Goal: Task Accomplishment & Management: Manage account settings

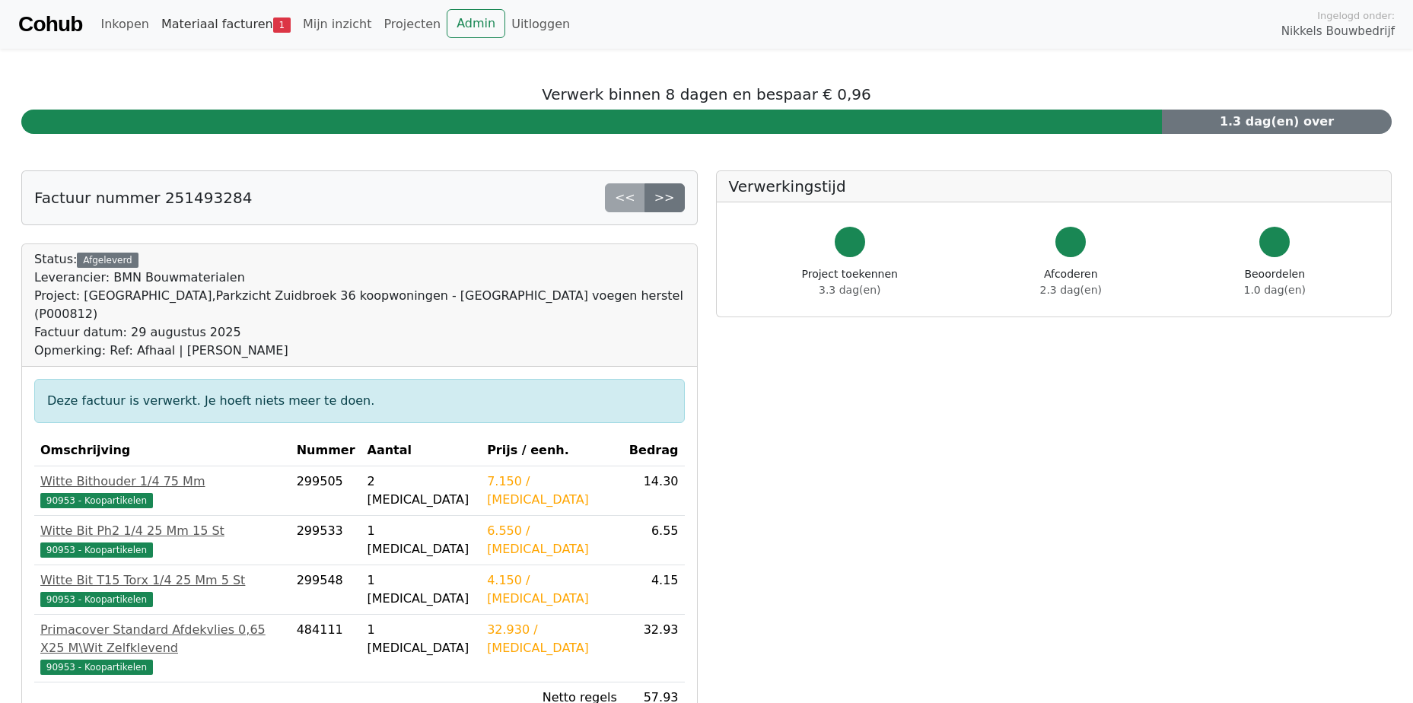
click at [219, 28] on link "Materiaal facturen 1" at bounding box center [225, 24] width 141 height 30
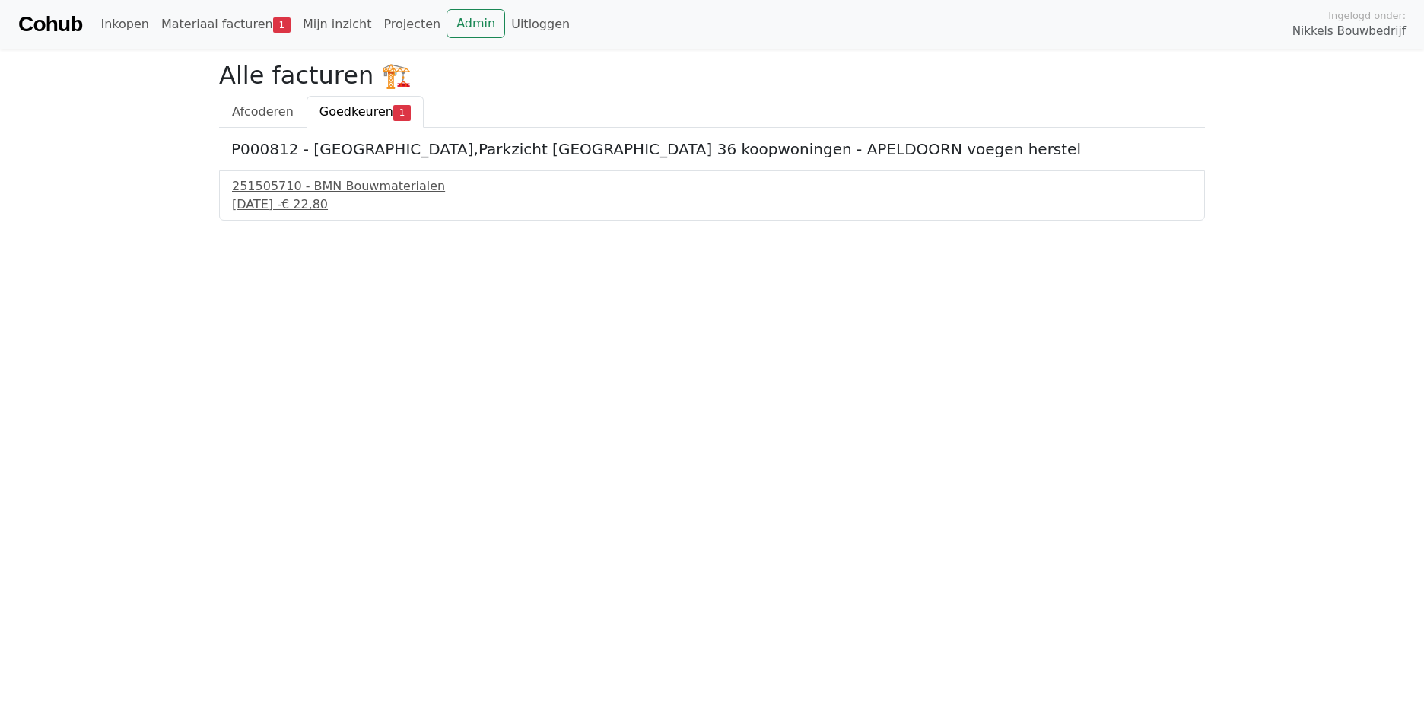
click at [354, 111] on span "Goedkeuren" at bounding box center [356, 111] width 74 height 14
click at [322, 174] on div "251505710 - BMN Bouwmaterialen 1 september 2025 - € 22,80" at bounding box center [712, 195] width 986 height 50
click at [322, 183] on div "251505710 - BMN Bouwmaterialen" at bounding box center [712, 186] width 960 height 18
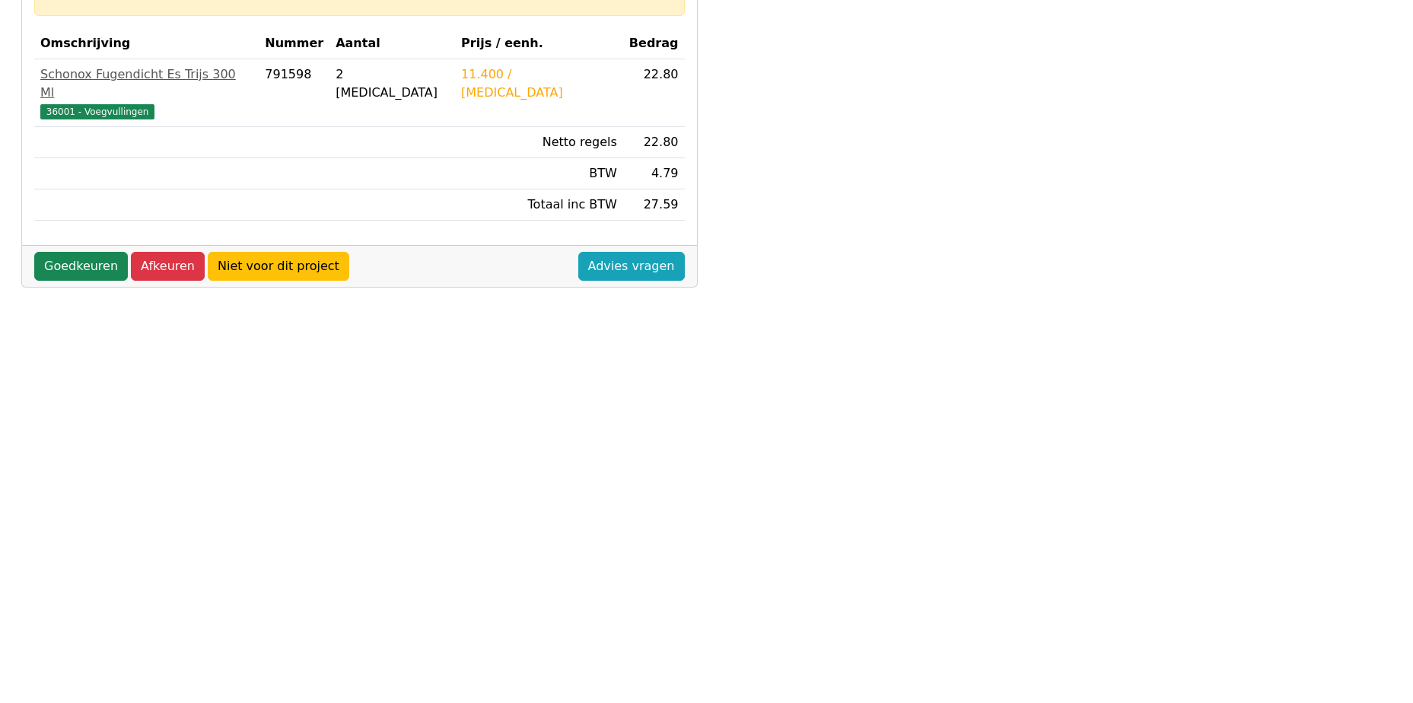
scroll to position [130, 0]
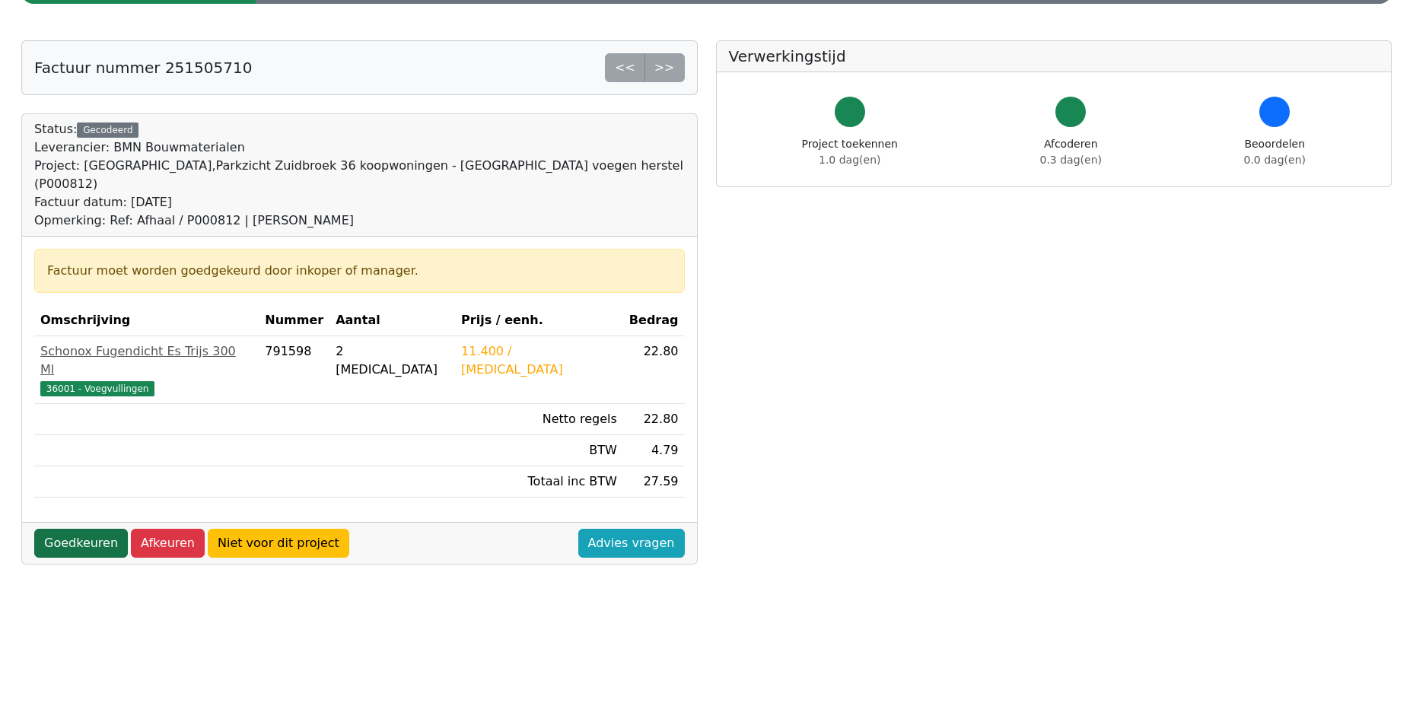
click at [82, 529] on link "Goedkeuren" at bounding box center [81, 543] width 94 height 29
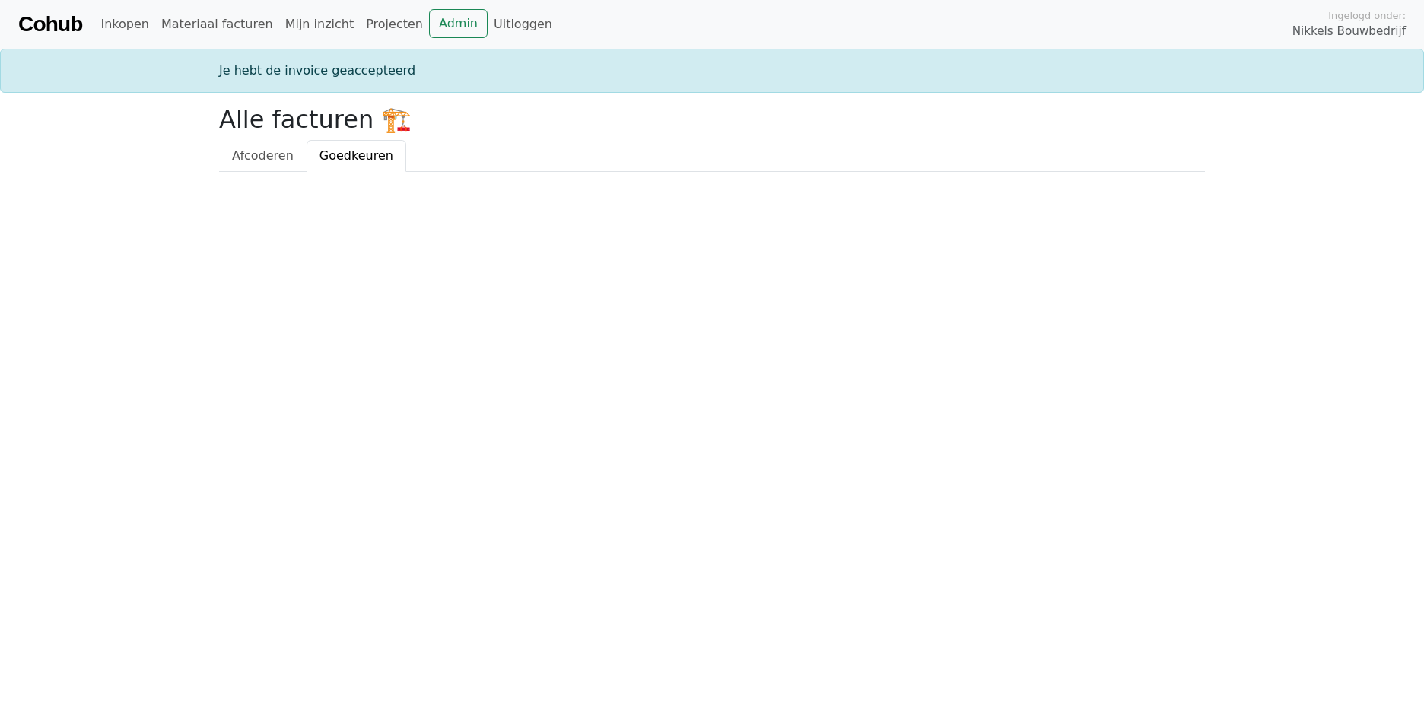
drag, startPoint x: 385, startPoint y: 379, endPoint x: 426, endPoint y: 334, distance: 60.8
click at [388, 172] on html "Cohub Inkopen Materiaal facturen Mijn inzicht Projecten Admin Uitloggen Ingelog…" at bounding box center [712, 86] width 1424 height 172
